Goal: Use online tool/utility: Utilize a website feature to perform a specific function

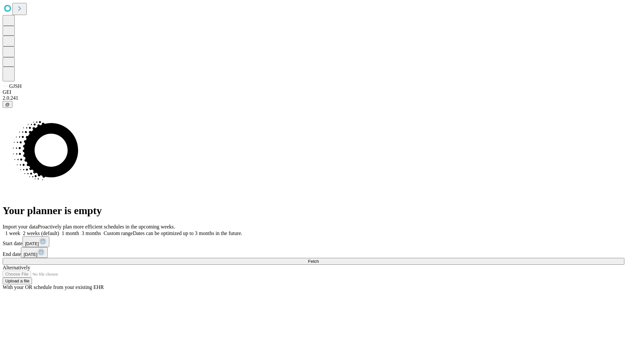
click at [319, 259] on span "Fetch" at bounding box center [313, 261] width 11 height 5
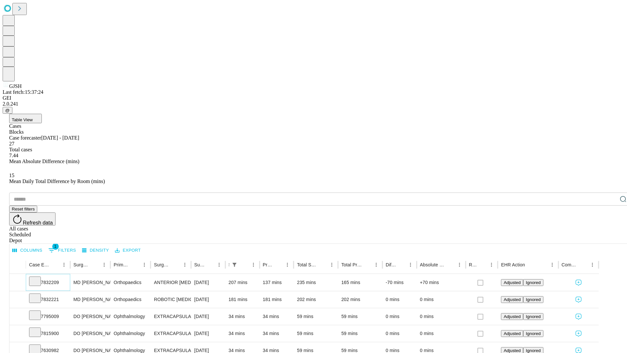
click at [38, 277] on icon at bounding box center [35, 280] width 7 height 7
